Goal: Task Accomplishment & Management: Use online tool/utility

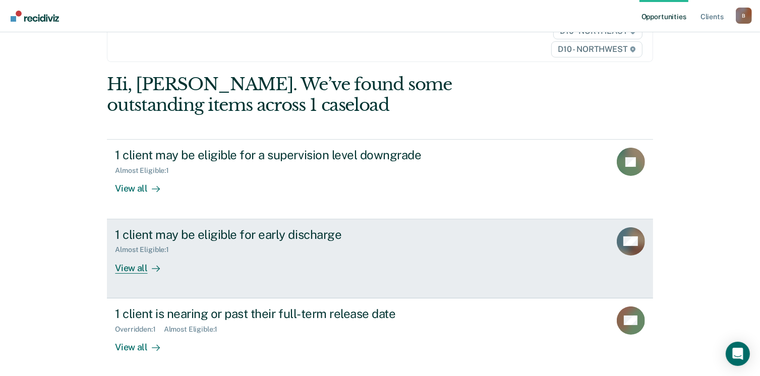
scroll to position [61, 0]
click at [128, 267] on div "View all" at bounding box center [143, 264] width 56 height 20
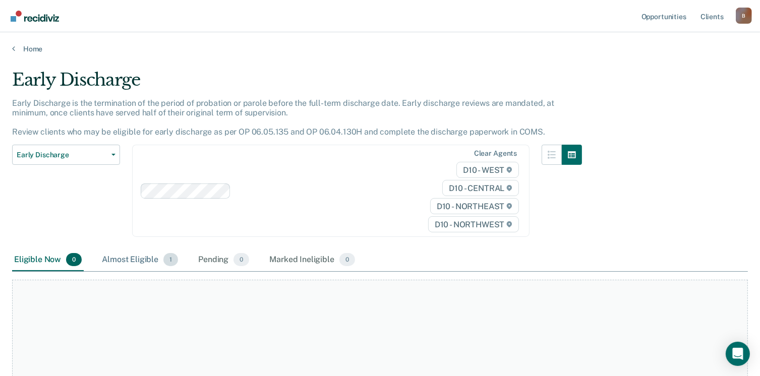
click at [145, 259] on div "Almost Eligible 1" at bounding box center [140, 260] width 80 height 22
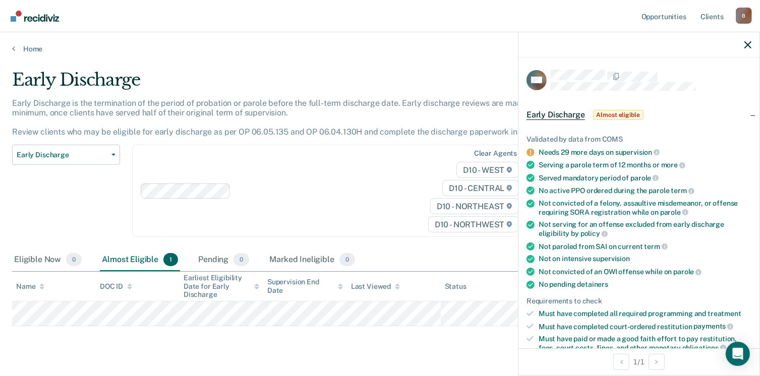
scroll to position [252, 0]
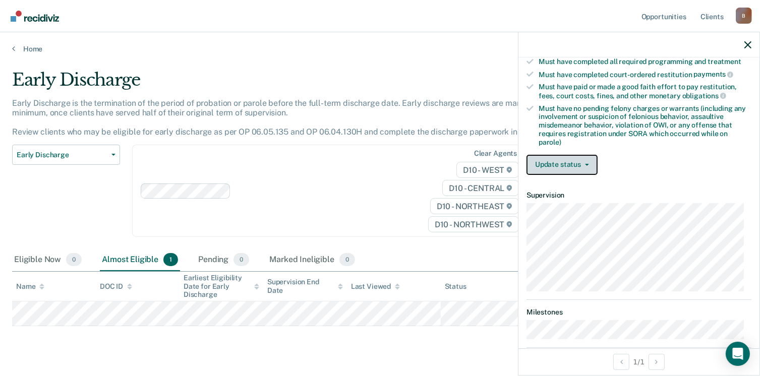
click at [565, 156] on button "Update status" at bounding box center [561, 165] width 71 height 20
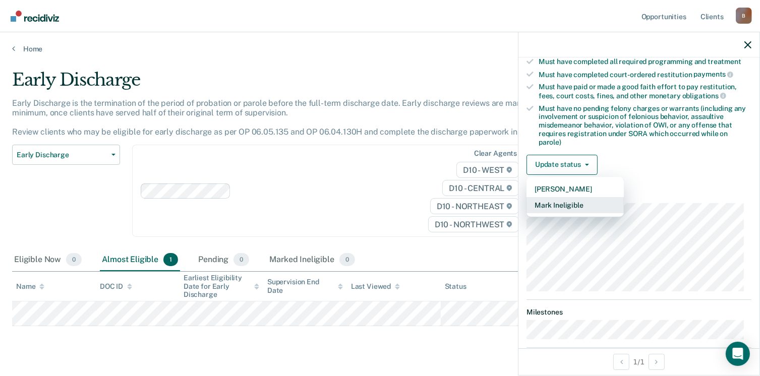
click at [559, 198] on button "Mark Ineligible" at bounding box center [574, 205] width 97 height 16
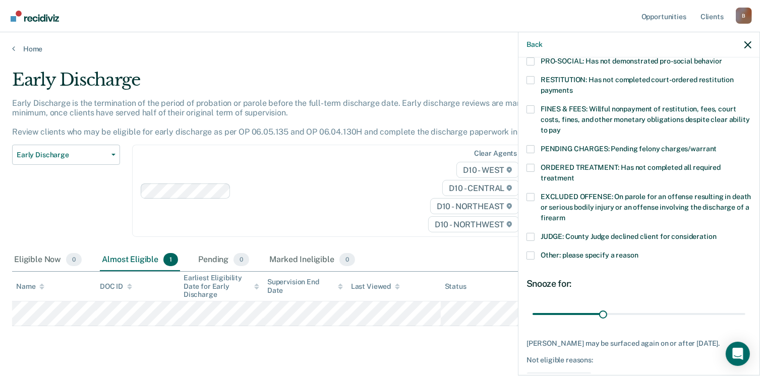
click at [529, 252] on span at bounding box center [530, 256] width 8 height 8
click at [638, 252] on input "Other: please specify a reason" at bounding box center [638, 252] width 0 height 0
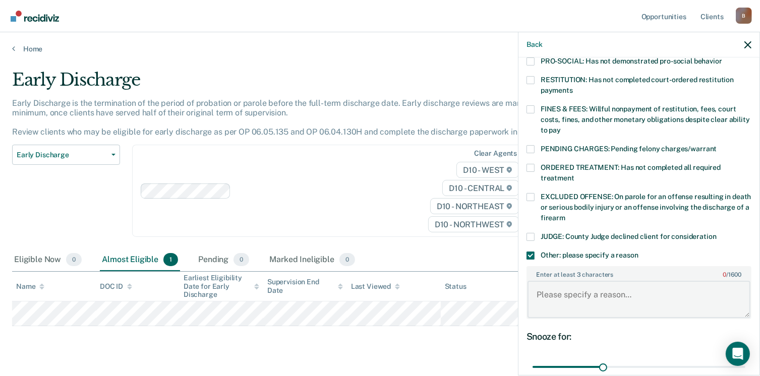
click at [548, 285] on textarea "Enter at least 3 characters 0 / 1600" at bounding box center [638, 299] width 223 height 37
type textarea "Serving sex offense not eligible."
drag, startPoint x: 603, startPoint y: 352, endPoint x: 748, endPoint y: 360, distance: 145.9
type input "90"
click at [745, 360] on input "range" at bounding box center [639, 368] width 213 height 18
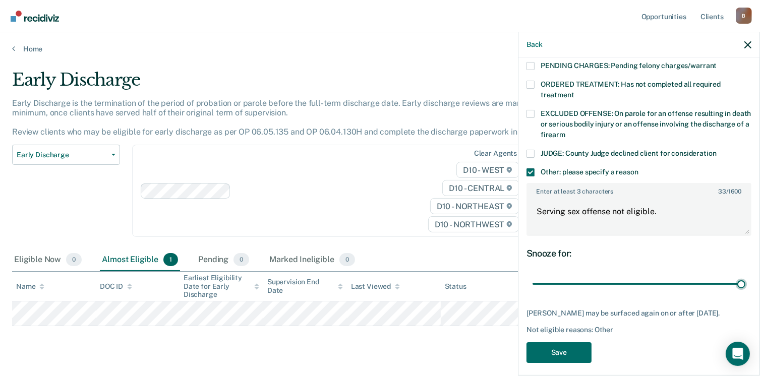
scroll to position [338, 0]
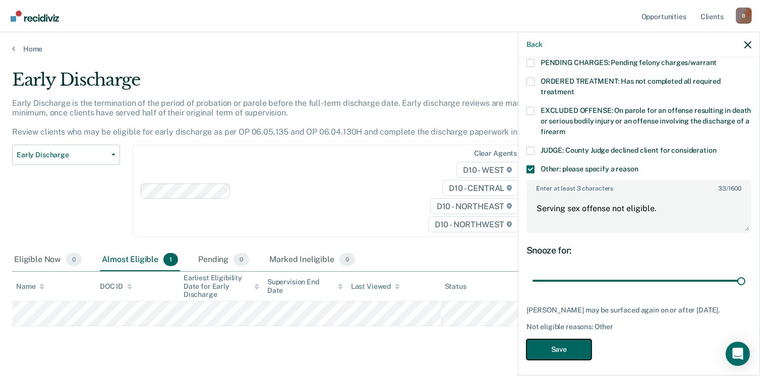
click at [556, 339] on button "Save" at bounding box center [558, 349] width 65 height 21
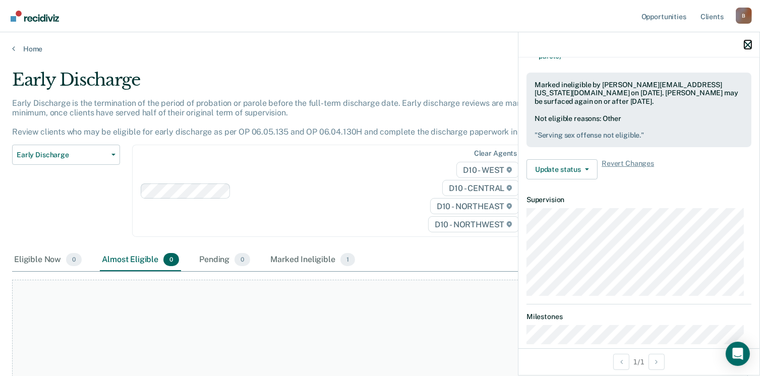
click at [749, 44] on icon "button" at bounding box center [747, 44] width 7 height 7
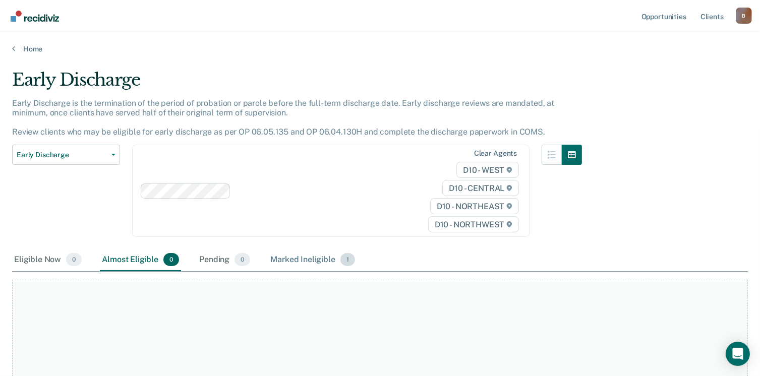
click at [305, 258] on div "Marked Ineligible 1" at bounding box center [312, 260] width 89 height 22
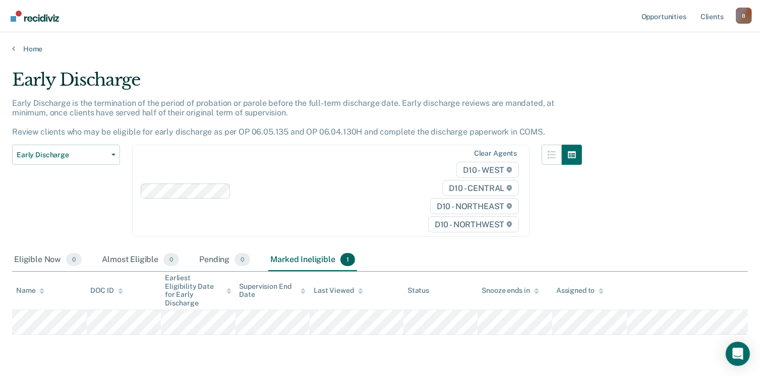
click at [206, 190] on div "Clear agents D10 - WEST D10 - CENTRAL D10 - NORTHEAST D10 - NORTHWEST" at bounding box center [330, 191] width 397 height 92
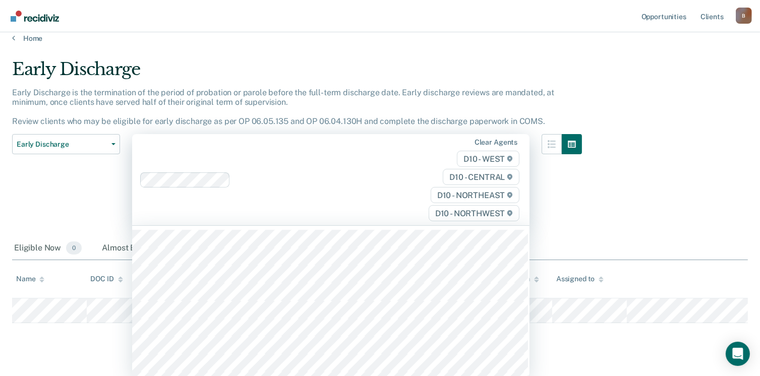
scroll to position [12, 0]
click at [645, 208] on div "Early Discharge Early Discharge is the termination of the period of probation o…" at bounding box center [380, 187] width 736 height 261
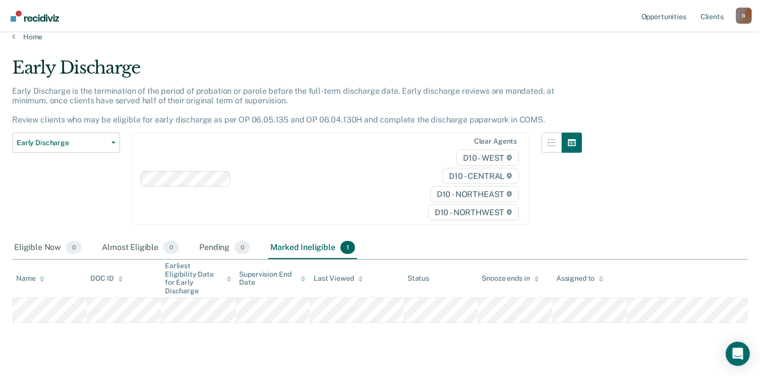
click at [743, 16] on div "B" at bounding box center [744, 16] width 16 height 16
click at [333, 66] on div "Early Discharge" at bounding box center [297, 71] width 570 height 29
click at [34, 146] on span "Early Discharge" at bounding box center [62, 143] width 91 height 9
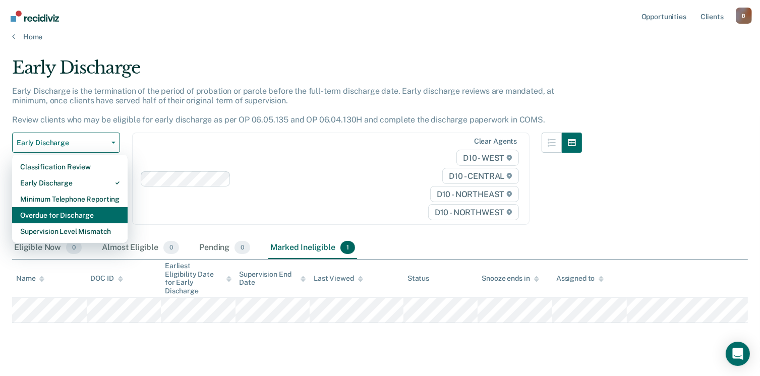
click at [58, 215] on div "Overdue for Discharge" at bounding box center [69, 215] width 99 height 16
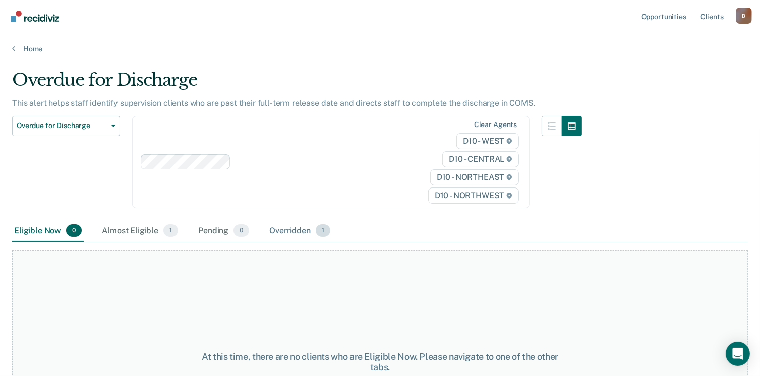
click at [306, 226] on div "Overridden 1" at bounding box center [299, 231] width 65 height 22
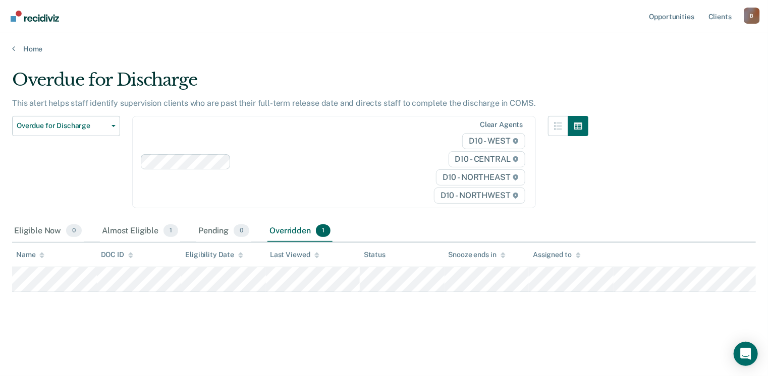
click at [678, 216] on div "Overdue for Discharge This alert helps staff identify supervision clients who a…" at bounding box center [383, 185] width 743 height 231
